Goal: Use online tool/utility: Use online tool/utility

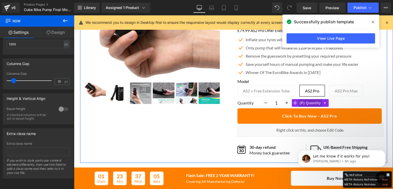
click at [303, 103] on span "(P) Quantity" at bounding box center [310, 103] width 24 height 8
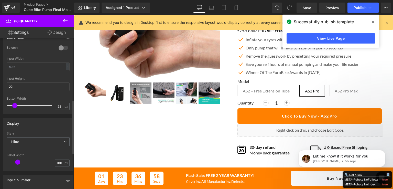
scroll to position [46, 0]
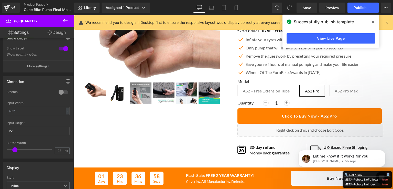
click at [55, 32] on link "Design" at bounding box center [56, 33] width 37 height 12
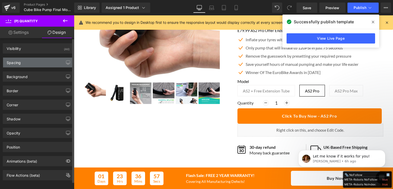
type input "0"
type input "10"
type input "0"
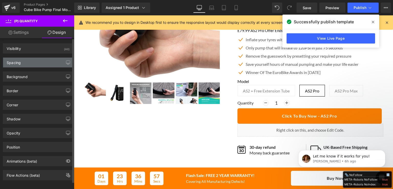
type input "0"
click at [34, 63] on div "Spacing" at bounding box center [38, 63] width 70 height 10
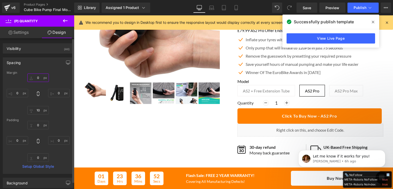
click at [40, 77] on input "0" at bounding box center [37, 77] width 21 height 8
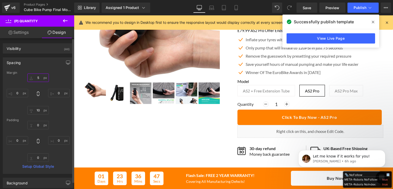
click at [40, 77] on input "5" at bounding box center [37, 77] width 21 height 8
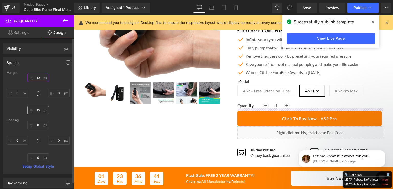
type input "10"
click at [40, 112] on input "10" at bounding box center [37, 110] width 21 height 8
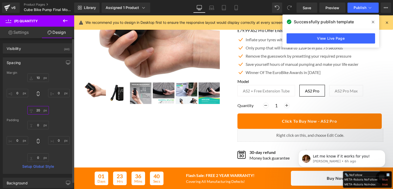
type input "20"
click at [372, 22] on icon at bounding box center [373, 22] width 3 height 4
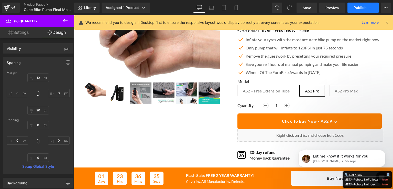
click at [358, 6] on span "Publish" at bounding box center [360, 8] width 13 height 4
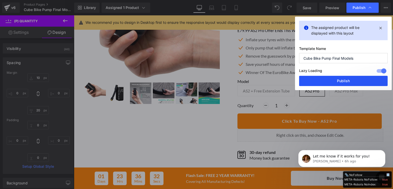
drag, startPoint x: 344, startPoint y: 78, endPoint x: 190, endPoint y: 172, distance: 180.6
click at [344, 78] on button "Publish" at bounding box center [343, 81] width 89 height 10
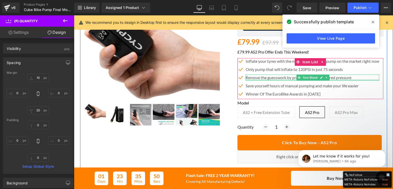
scroll to position [26, 0]
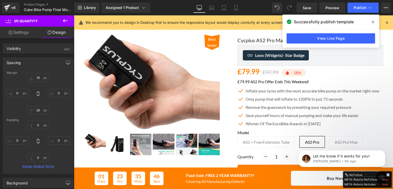
click at [16, 33] on link "Settings" at bounding box center [18, 33] width 37 height 12
type input "100"
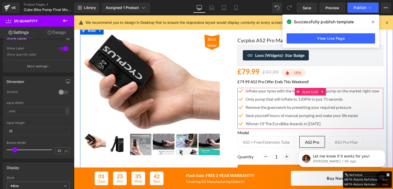
click at [311, 90] on span "Icon List" at bounding box center [310, 92] width 18 height 8
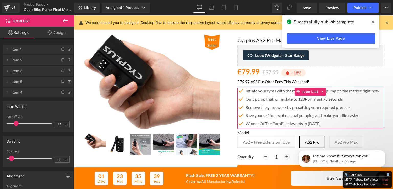
click at [56, 32] on link "Design" at bounding box center [56, 33] width 37 height 12
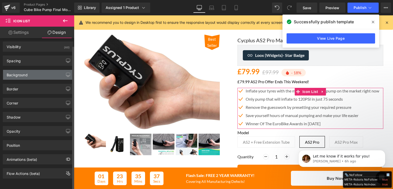
scroll to position [5, 0]
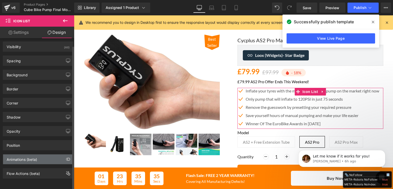
click at [51, 155] on div "Animations (beta)" at bounding box center [38, 159] width 70 height 10
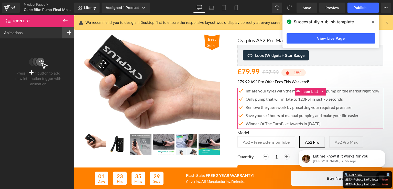
click at [67, 30] on icon at bounding box center [69, 32] width 4 height 4
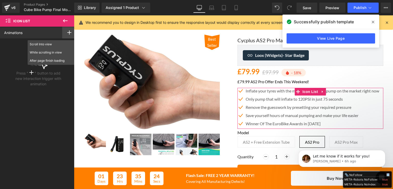
click at [5, 45] on div "Press " " button to add new interaction trigger with animation" at bounding box center [38, 63] width 77 height 50
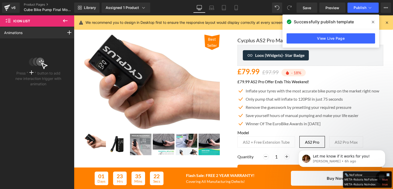
click at [67, 19] on icon at bounding box center [65, 21] width 6 height 6
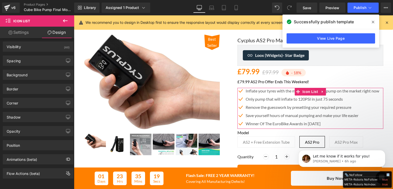
click at [14, 31] on link "Settings" at bounding box center [18, 33] width 37 height 12
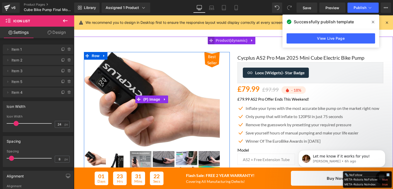
scroll to position [0, 0]
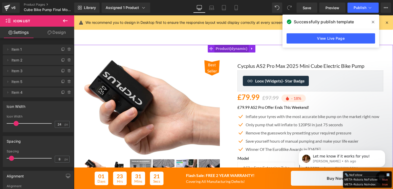
click at [220, 47] on span "Product" at bounding box center [231, 49] width 34 height 8
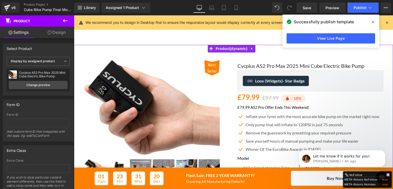
scroll to position [20, 0]
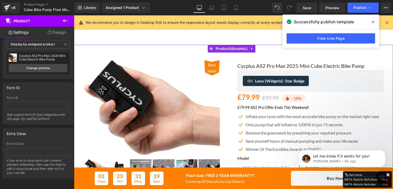
click at [55, 29] on link "Design" at bounding box center [56, 33] width 37 height 12
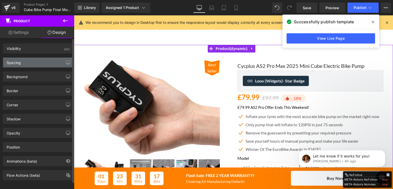
click at [23, 60] on div "Spacing" at bounding box center [38, 63] width 70 height 10
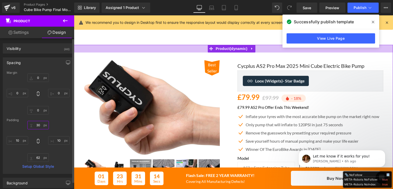
click at [40, 125] on input "30" at bounding box center [37, 125] width 21 height 8
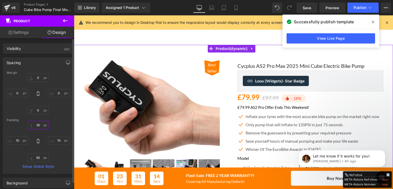
click at [40, 125] on input "30" at bounding box center [37, 125] width 21 height 8
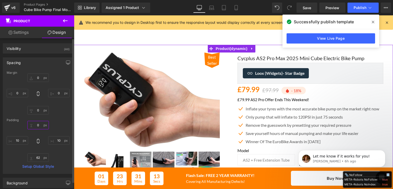
type input "0"
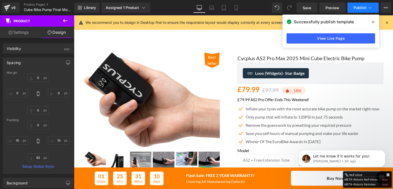
click at [369, 6] on icon at bounding box center [370, 7] width 5 height 5
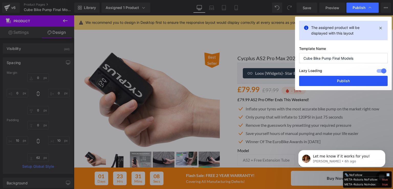
click at [334, 79] on button "Publish" at bounding box center [343, 81] width 89 height 10
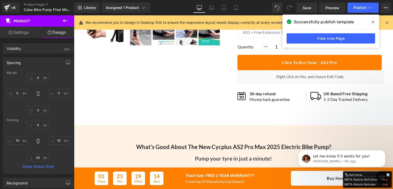
scroll to position [128, 0]
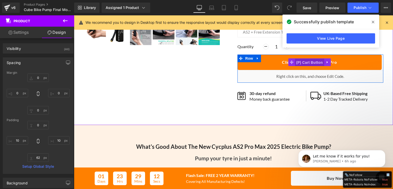
click at [299, 60] on span "(P) Cart Button" at bounding box center [309, 63] width 29 height 8
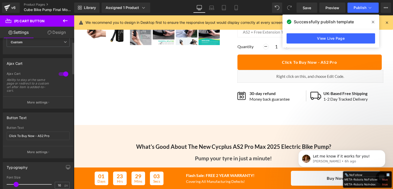
scroll to position [0, 0]
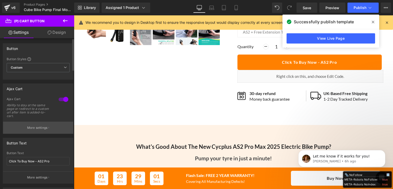
click at [48, 128] on button "More settings" at bounding box center [38, 128] width 70 height 12
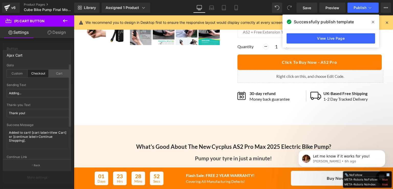
click at [58, 74] on div "Cart" at bounding box center [59, 74] width 21 height 8
click at [40, 70] on div "Checkout" at bounding box center [38, 74] width 21 height 8
click at [57, 74] on div "Cart" at bounding box center [59, 74] width 21 height 8
click at [40, 73] on div "Checkout" at bounding box center [38, 74] width 21 height 8
click at [52, 72] on div "Cart" at bounding box center [59, 74] width 21 height 8
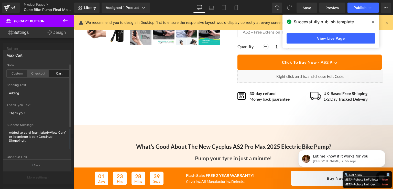
click at [40, 73] on div "Checkout" at bounding box center [38, 74] width 21 height 8
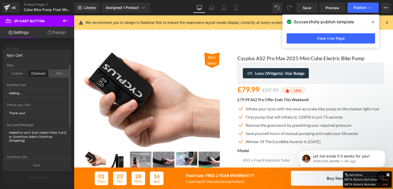
click at [56, 73] on div "Cart" at bounding box center [59, 74] width 21 height 8
click at [371, 6] on icon at bounding box center [370, 7] width 5 height 5
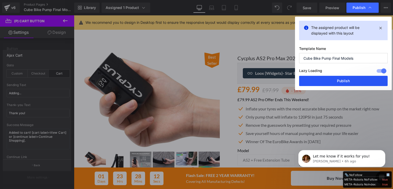
click at [347, 81] on button "Publish" at bounding box center [343, 81] width 89 height 10
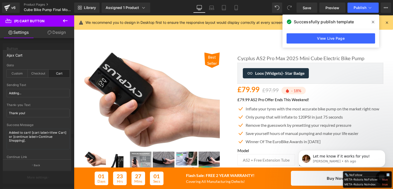
click at [269, 58] on link "Cycplus AS2 Pro Max 2025 Mini Cube Electric Bike Pump" at bounding box center [301, 58] width 127 height 6
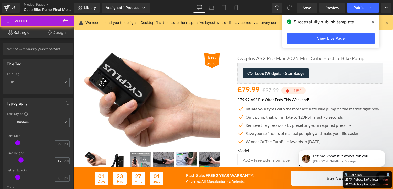
click at [269, 58] on link "Cycplus AS2 Pro Max 2025 Mini Cube Electric Bike Pump" at bounding box center [301, 58] width 127 height 6
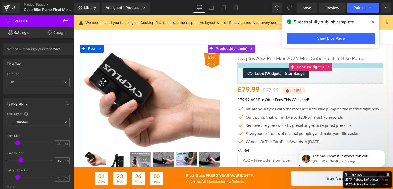
click at [277, 64] on div at bounding box center [310, 65] width 145 height 5
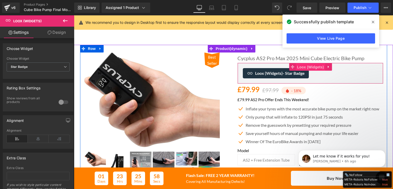
click at [311, 67] on span "Loox (Widgets)" at bounding box center [310, 67] width 29 height 8
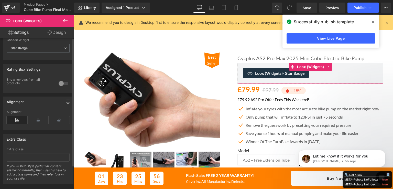
scroll to position [26, 0]
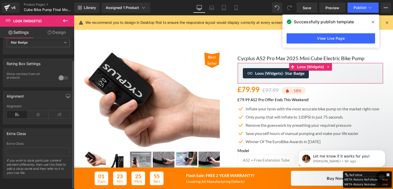
click at [21, 114] on icon at bounding box center [17, 115] width 21 height 8
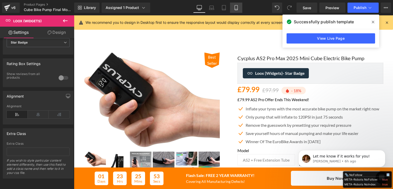
click at [233, 7] on link "Mobile" at bounding box center [236, 8] width 12 height 10
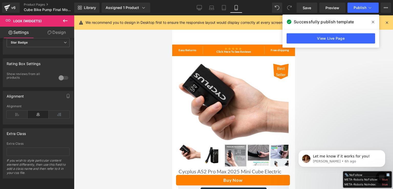
scroll to position [117, 0]
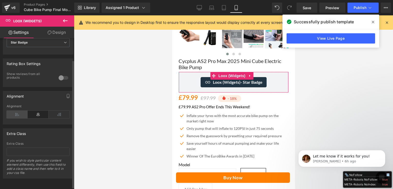
click at [15, 112] on icon at bounding box center [17, 115] width 21 height 8
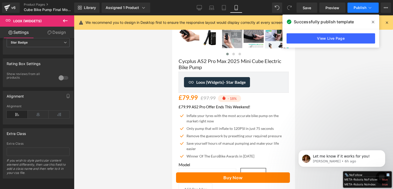
click at [369, 6] on icon at bounding box center [370, 7] width 5 height 5
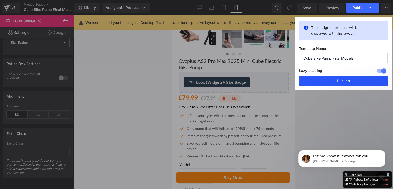
click at [339, 81] on button "Publish" at bounding box center [343, 81] width 89 height 10
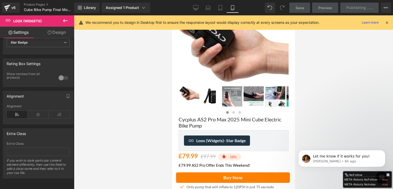
scroll to position [0, 0]
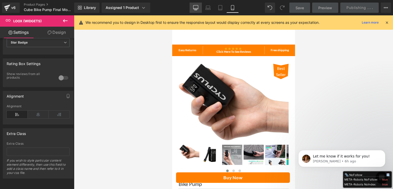
click at [198, 6] on icon at bounding box center [195, 7] width 5 height 5
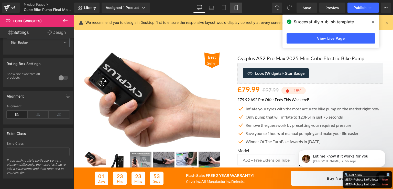
click at [233, 7] on link "Mobile" at bounding box center [236, 8] width 12 height 10
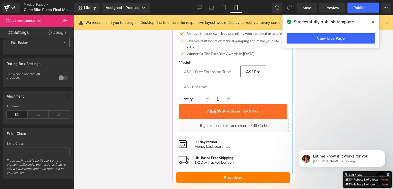
scroll to position [245, 0]
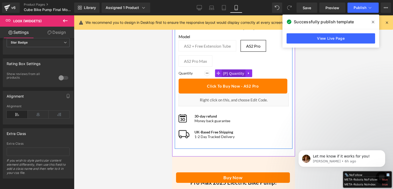
click at [225, 70] on span "(P) Quantity" at bounding box center [234, 74] width 24 height 8
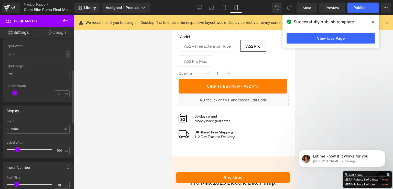
scroll to position [0, 0]
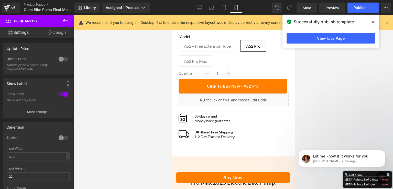
click at [56, 33] on link "Design" at bounding box center [56, 33] width 37 height 12
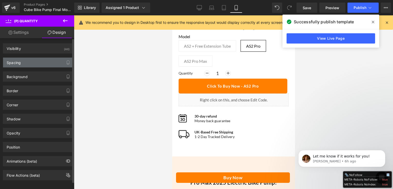
click at [30, 60] on div "Spacing" at bounding box center [38, 63] width 70 height 10
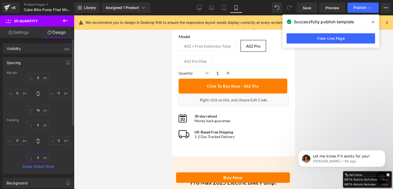
click at [38, 158] on input "0" at bounding box center [37, 157] width 21 height 8
click at [39, 156] on input "10" at bounding box center [37, 157] width 21 height 8
type input "0"
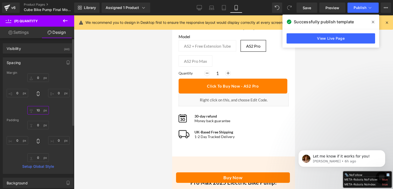
click at [38, 108] on input "10" at bounding box center [37, 110] width 21 height 8
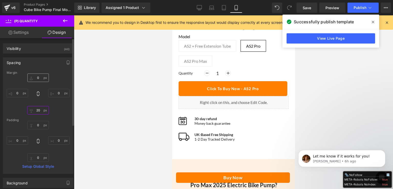
type input "20"
click at [39, 76] on input "0" at bounding box center [37, 77] width 21 height 8
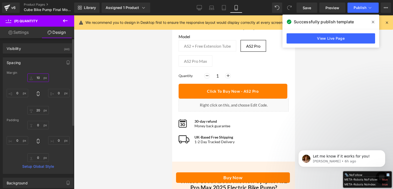
type input "10"
click at [371, 6] on icon at bounding box center [370, 7] width 5 height 5
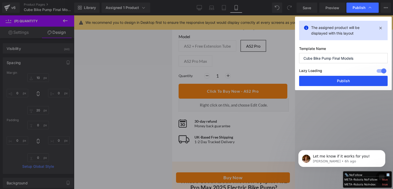
click at [355, 80] on button "Publish" at bounding box center [343, 81] width 89 height 10
